Goal: Task Accomplishment & Management: Complete application form

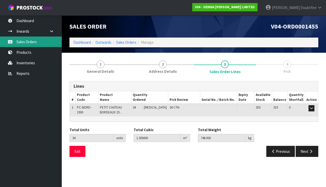
click at [23, 43] on link "Sales Orders" at bounding box center [31, 42] width 62 height 11
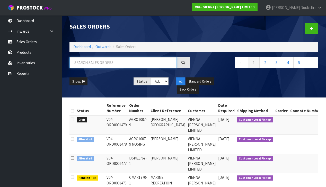
click at [104, 63] on input "text" at bounding box center [123, 62] width 107 height 11
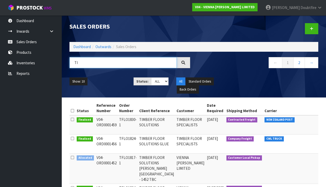
type input "T"
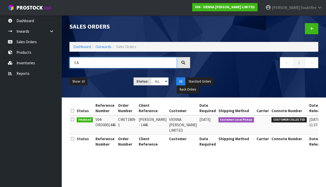
type input "C"
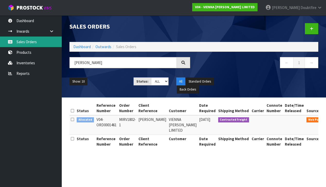
click at [27, 43] on link "Sales Orders" at bounding box center [31, 42] width 62 height 11
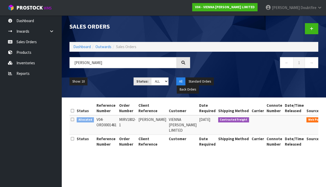
scroll to position [-3, 0]
click at [105, 65] on input "[PERSON_NAME]" at bounding box center [123, 62] width 107 height 11
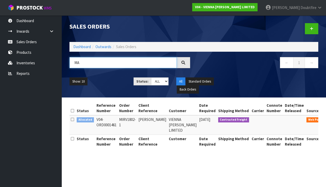
type input "M"
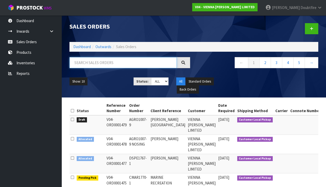
paste input "ZBUI1537-3"
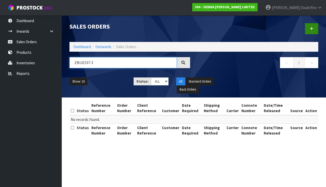
type input "ZBUI1537-3"
click at [313, 29] on icon at bounding box center [312, 29] width 4 height 4
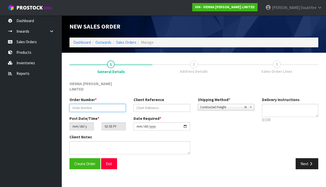
paste input "ZBUI1537-3"
type input "ZBUI1537-3"
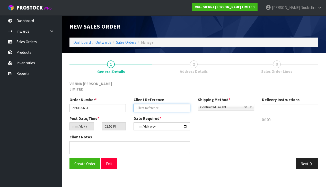
click at [156, 104] on input "text" at bounding box center [162, 108] width 56 height 8
type input "ZE BUILD MONYASH"
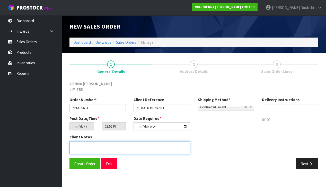
click at [98, 141] on textarea at bounding box center [130, 147] width 121 height 13
type textarea "ZE BUILD MONYASH NOSING"
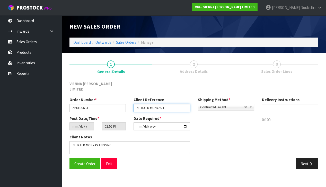
click at [181, 104] on input "ZE BUILD MONYASH" at bounding box center [162, 108] width 56 height 8
type input "ZE BUILD MONYASH NOSING"
click at [211, 104] on span "Contracted Freight" at bounding box center [222, 107] width 44 height 6
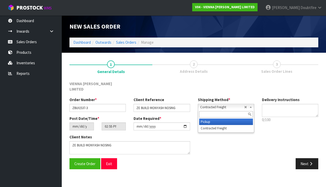
click at [209, 119] on li "Pickup" at bounding box center [226, 122] width 54 height 6
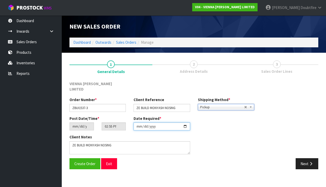
click at [139, 125] on input "[DATE]" at bounding box center [162, 127] width 56 height 8
type input "[DATE]"
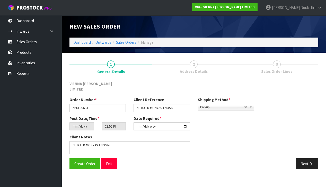
click at [127, 175] on section "New Sales Order Dashboard Outwards Sales Orders Manage New Sales Order Dashboar…" at bounding box center [163, 93] width 326 height 187
click at [90, 162] on span "Create Order" at bounding box center [84, 164] width 21 height 5
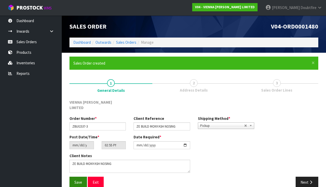
click at [78, 180] on span "Save" at bounding box center [78, 182] width 8 height 5
click at [316, 178] on button "Next" at bounding box center [307, 182] width 23 height 11
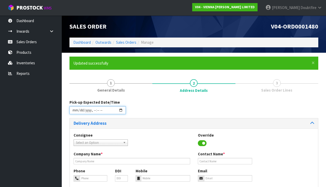
click at [75, 114] on input "datetime-local" at bounding box center [98, 110] width 56 height 8
type input "[DATE]T14:56"
click at [170, 133] on div "Consignee 000001.BAY MECHANICS - BAY MECHANICS 000001A - BRAKE & TRANSMISSION N…" at bounding box center [194, 142] width 249 height 19
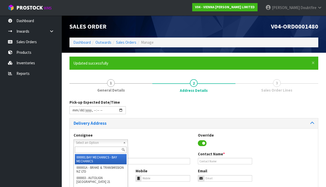
click at [82, 142] on span "Select an Option" at bounding box center [98, 143] width 45 height 6
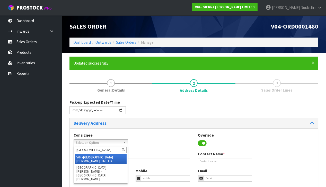
type input "[GEOGRAPHIC_DATA]"
click at [92, 155] on em "[GEOGRAPHIC_DATA]" at bounding box center [98, 157] width 30 height 4
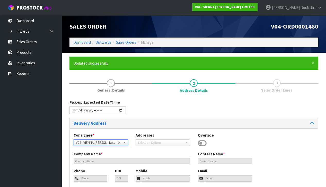
type input "VIENNA [PERSON_NAME] LIMITED"
type input "[PERSON_NAME]"
type input "[PHONE_NUMBER]"
type input "[PERSON_NAME][EMAIL_ADDRESS][DOMAIN_NAME]"
type input "2 ROXBURGH ST"
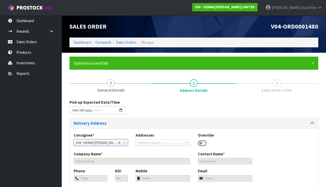
type input "1023"
type input "[GEOGRAPHIC_DATA]"
type input "NEWMARKET"
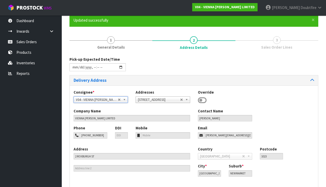
scroll to position [44, 0]
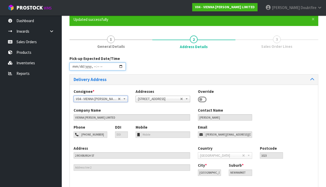
click at [93, 71] on input "datetime-local" at bounding box center [98, 67] width 56 height 8
click at [151, 73] on div "Pick-up Expected Date/Time" at bounding box center [194, 65] width 257 height 19
click at [92, 70] on input "datetime-local" at bounding box center [98, 67] width 56 height 8
click at [146, 74] on div "Pick-up Expected Date/Time" at bounding box center [194, 65] width 257 height 19
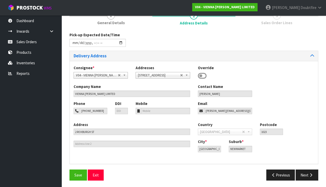
scroll to position [67, 0]
click at [79, 173] on span "Save" at bounding box center [78, 175] width 8 height 5
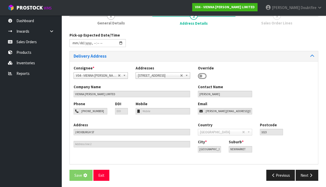
scroll to position [0, 0]
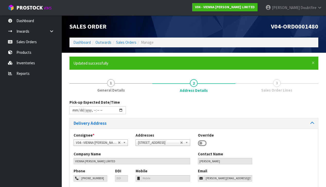
type input "[DATE]T12:56"
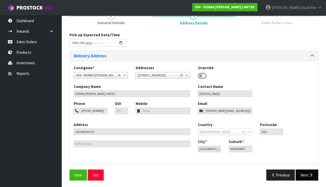
scroll to position [67, 0]
click at [312, 174] on icon "button" at bounding box center [311, 176] width 5 height 4
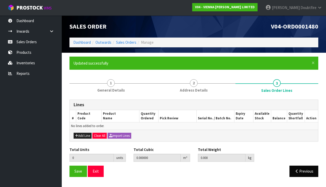
scroll to position [0, 0]
click at [81, 133] on button "Add Line" at bounding box center [83, 136] width 18 height 6
type input "0"
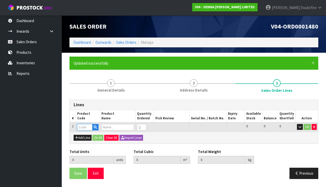
click at [82, 128] on input "text" at bounding box center [84, 127] width 15 height 6
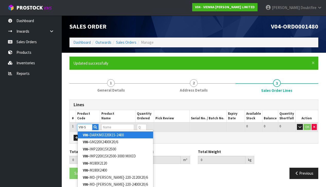
type input "VW-SZ"
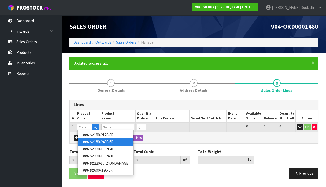
click at [107, 143] on link "VW-SZ 180-2400-6P" at bounding box center [106, 142] width 56 height 7
type input "VW-SZ180-2400-6P"
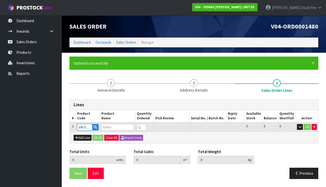
type input "0.000000"
type input "0.000"
type input "VIENNA [PERSON_NAME] SAZERAC, NATUR GRADE, ML, BRUSH BEVEL 2.592M2"
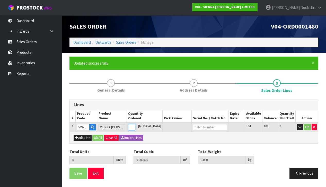
type input "1"
type input "0.041211"
type input "27"
click at [136, 125] on input "1" at bounding box center [131, 127] width 7 height 6
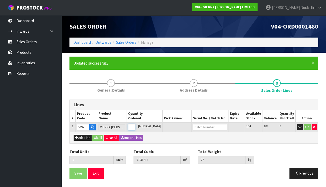
type input "2"
type input "0.082422"
type input "54"
click at [136, 125] on input "2" at bounding box center [131, 127] width 7 height 6
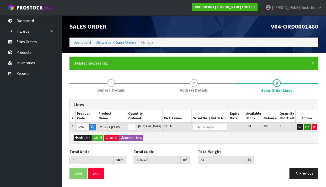
click at [309, 126] on button "OK" at bounding box center [307, 127] width 7 height 6
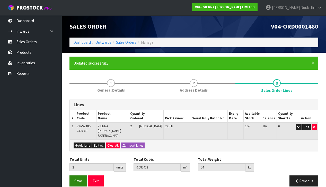
click at [73, 176] on button "Save" at bounding box center [79, 181] width 18 height 11
drag, startPoint x: 79, startPoint y: 178, endPoint x: 75, endPoint y: 178, distance: 3.4
click at [79, 178] on button "Save" at bounding box center [79, 181] width 18 height 11
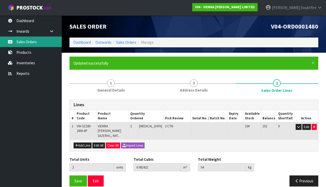
click at [26, 41] on link "Sales Orders" at bounding box center [31, 42] width 62 height 11
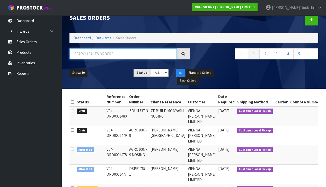
scroll to position [9, 0]
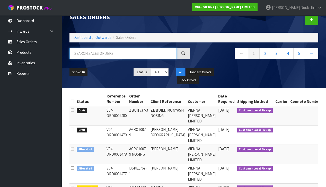
click at [94, 56] on input "text" at bounding box center [123, 53] width 107 height 11
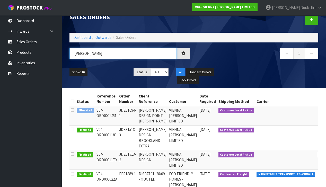
type input "[PERSON_NAME]"
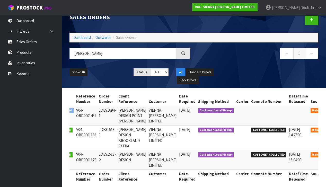
scroll to position [0, 20]
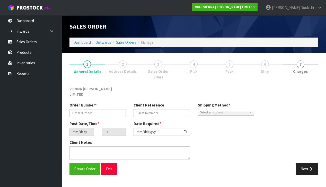
type input "JDES1694-1"
type input "[PERSON_NAME] DESIGN POINT [PERSON_NAME]"
type input "[DATE]"
type input "11:13:00.000"
type input "[DATE]"
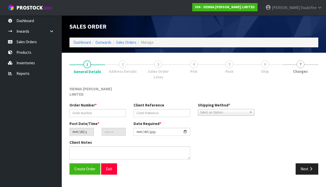
type textarea "[PERSON_NAME] DESIGN POINT [PERSON_NAME]"
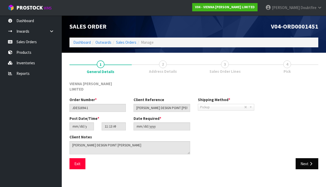
click at [309, 162] on icon "button" at bounding box center [311, 164] width 5 height 4
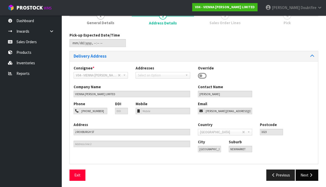
scroll to position [48, 0]
click at [309, 170] on button "Next" at bounding box center [307, 175] width 23 height 11
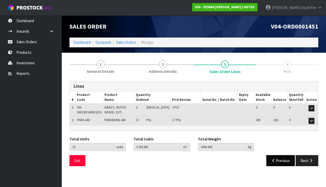
scroll to position [0, 0]
click at [287, 161] on button "Previous" at bounding box center [281, 160] width 29 height 11
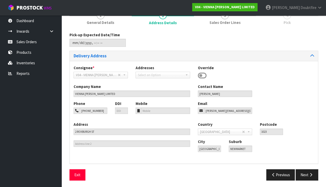
scroll to position [49, 0]
click at [273, 173] on icon "button" at bounding box center [274, 175] width 5 height 4
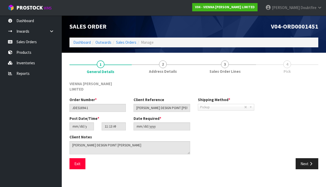
scroll to position [0, 0]
click at [305, 158] on button "Next" at bounding box center [307, 163] width 23 height 11
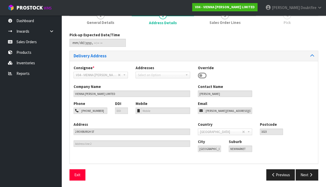
scroll to position [49, 0]
click at [301, 173] on button "Next" at bounding box center [307, 175] width 23 height 11
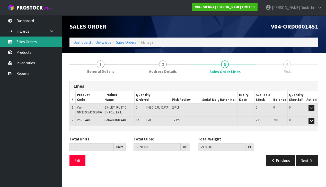
click at [25, 44] on link "Sales Orders" at bounding box center [31, 42] width 62 height 11
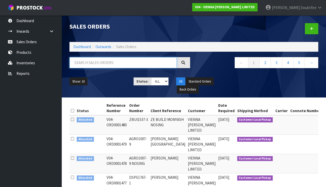
click at [75, 62] on input "text" at bounding box center [123, 62] width 107 height 11
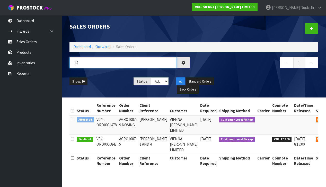
type input "1"
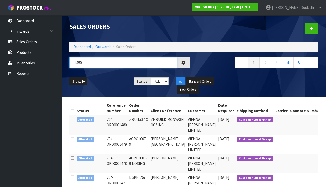
type input "1480"
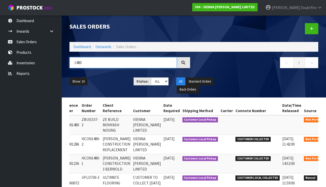
scroll to position [0, 37]
click at [326, 119] on icon at bounding box center [332, 120] width 4 height 3
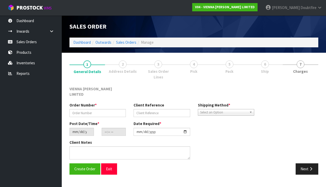
scroll to position [0, 0]
type input "ZBUI1537-3"
type input "ZE BUILD MONYASH NOSING"
type input "[DATE]"
type input "14:55:00.000"
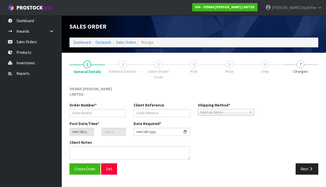
type input "[DATE]"
type textarea "ZE BUILD MONYASH NOSING"
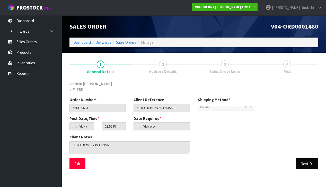
click at [307, 160] on button "Next" at bounding box center [307, 163] width 23 height 11
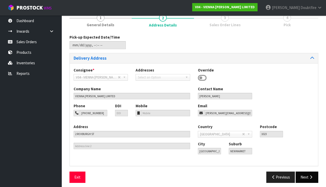
scroll to position [46, 0]
drag, startPoint x: 308, startPoint y: 174, endPoint x: 292, endPoint y: 163, distance: 18.9
click at [308, 174] on button "Next" at bounding box center [307, 177] width 23 height 11
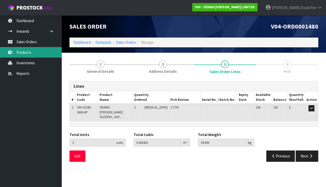
click at [23, 54] on link "Products" at bounding box center [31, 52] width 62 height 11
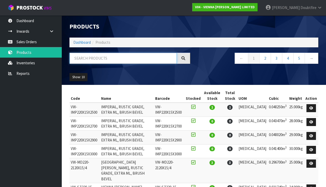
click at [75, 58] on input "text" at bounding box center [123, 58] width 107 height 11
type input "PETIT"
